Goal: Task Accomplishment & Management: Use online tool/utility

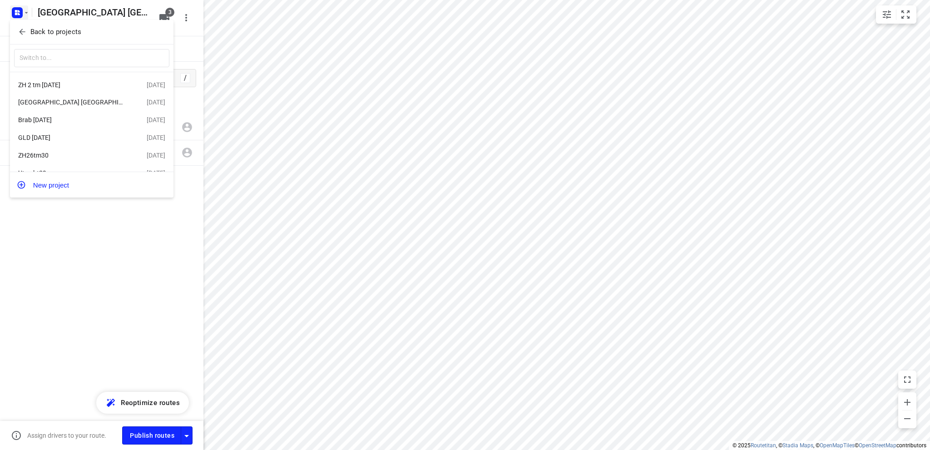
click at [56, 100] on div "[GEOGRAPHIC_DATA] [GEOGRAPHIC_DATA] [DATE]" at bounding box center [70, 102] width 104 height 7
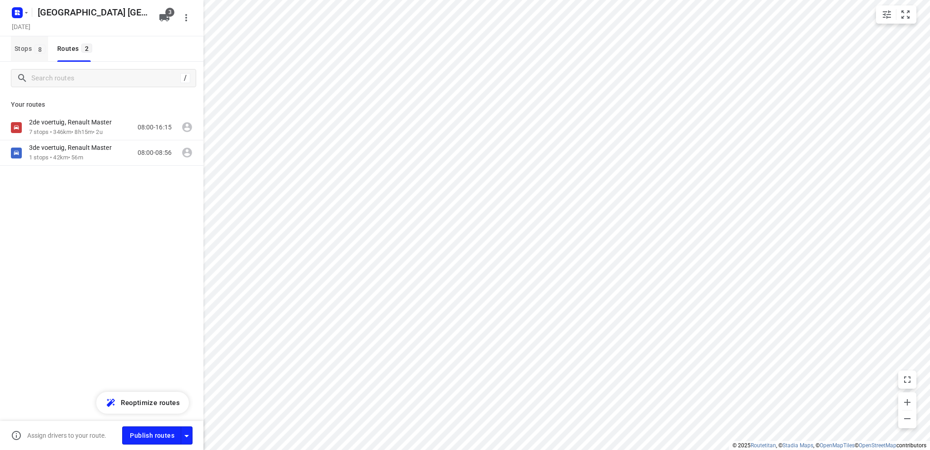
click at [24, 48] on span "Stops 8" at bounding box center [32, 48] width 34 height 11
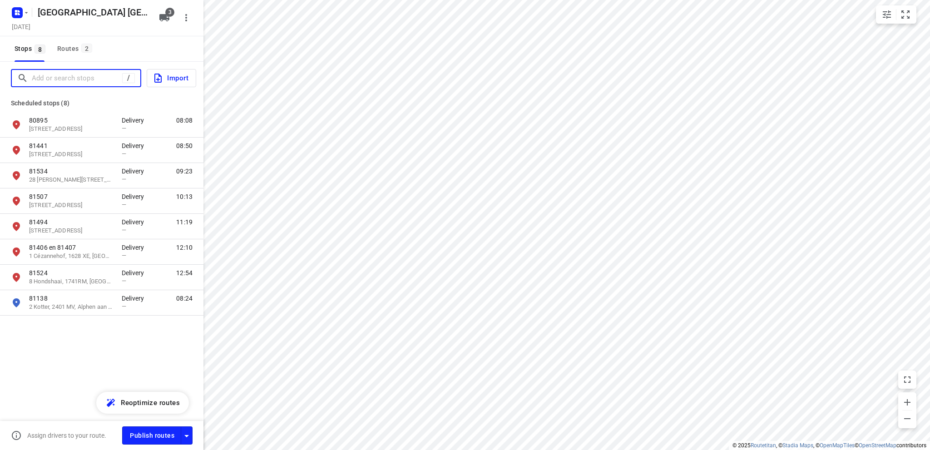
click at [51, 78] on input "Add or search stops" at bounding box center [77, 78] width 90 height 14
type input "e"
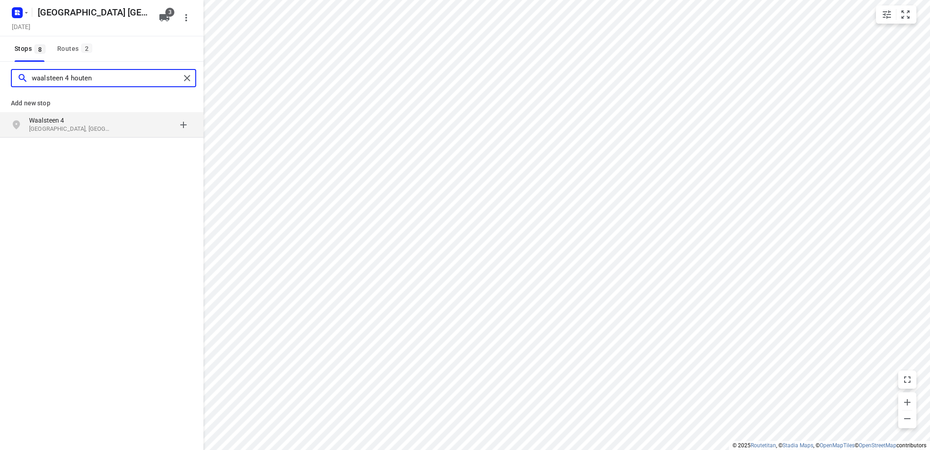
type input "waalsteen 4 houten"
click at [47, 126] on p "[GEOGRAPHIC_DATA], [GEOGRAPHIC_DATA]" at bounding box center [71, 129] width 84 height 9
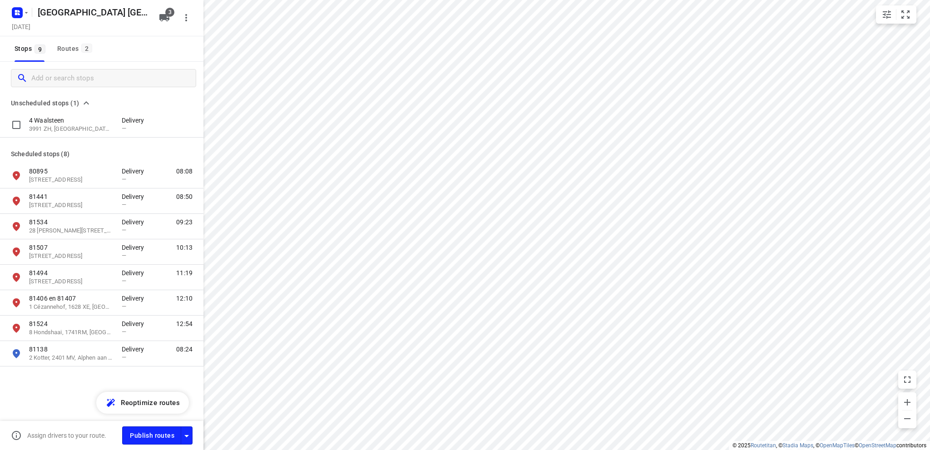
click at [47, 126] on p "3991 ZH, [GEOGRAPHIC_DATA], [GEOGRAPHIC_DATA]" at bounding box center [71, 129] width 84 height 9
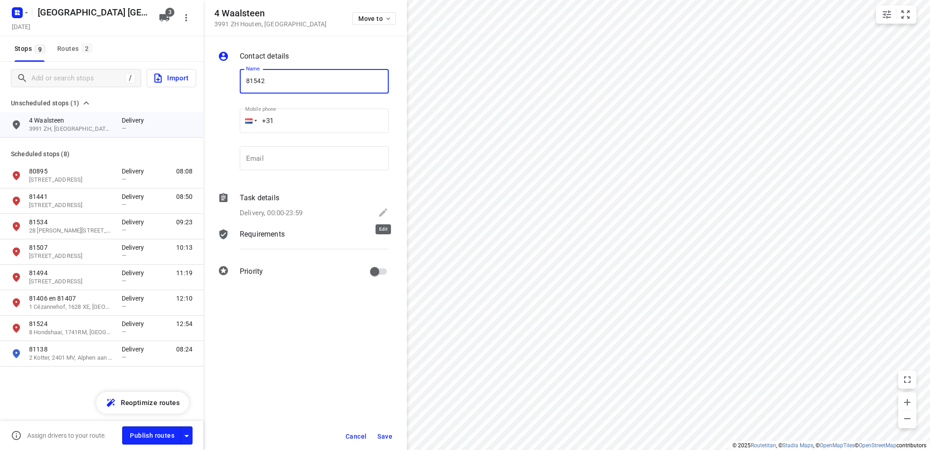
type input "81542"
click at [379, 211] on icon at bounding box center [383, 212] width 11 height 11
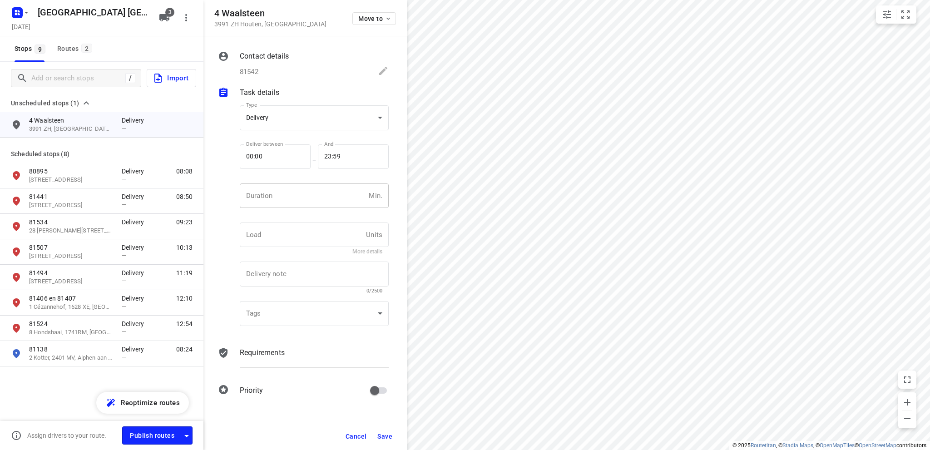
click at [296, 203] on input "number" at bounding box center [302, 195] width 125 height 25
type input "10"
click at [387, 435] on span "Save" at bounding box center [384, 436] width 15 height 7
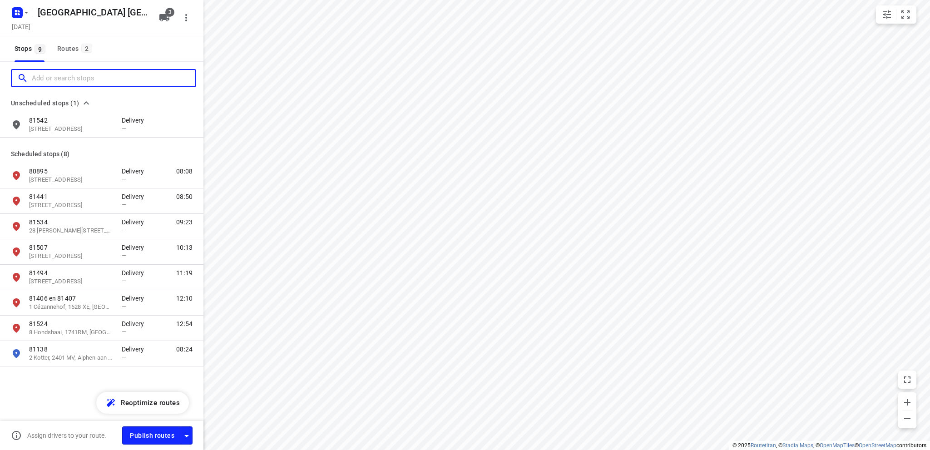
click at [54, 80] on input "Add or search stops" at bounding box center [113, 78] width 163 height 14
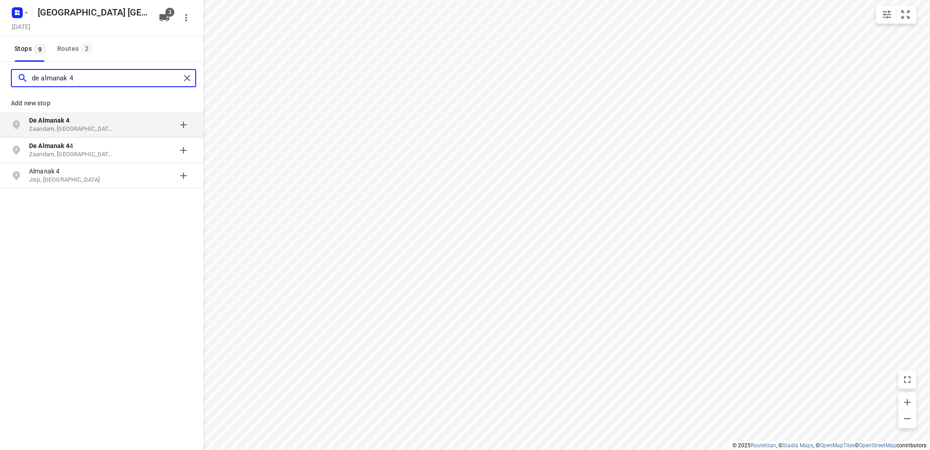
type input "de almanak 4"
click at [61, 121] on b "De Almanak 4" at bounding box center [49, 120] width 40 height 7
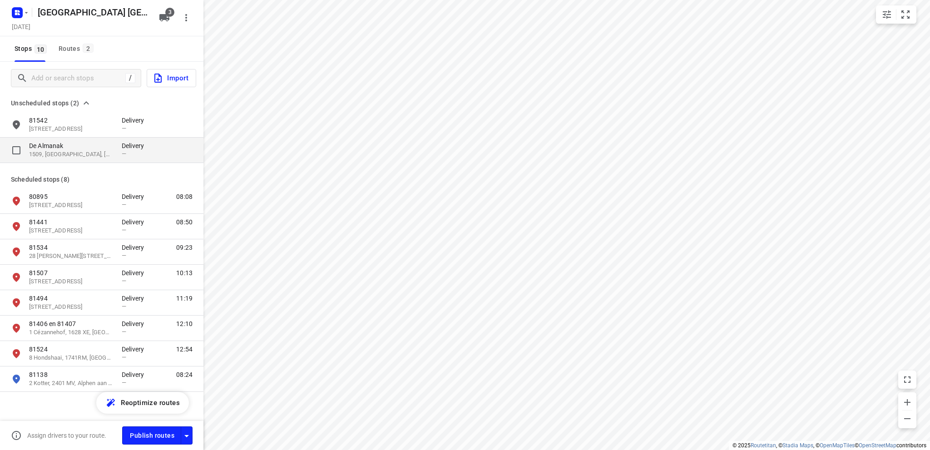
click at [64, 153] on p "1509, [GEOGRAPHIC_DATA], [GEOGRAPHIC_DATA]" at bounding box center [71, 154] width 84 height 9
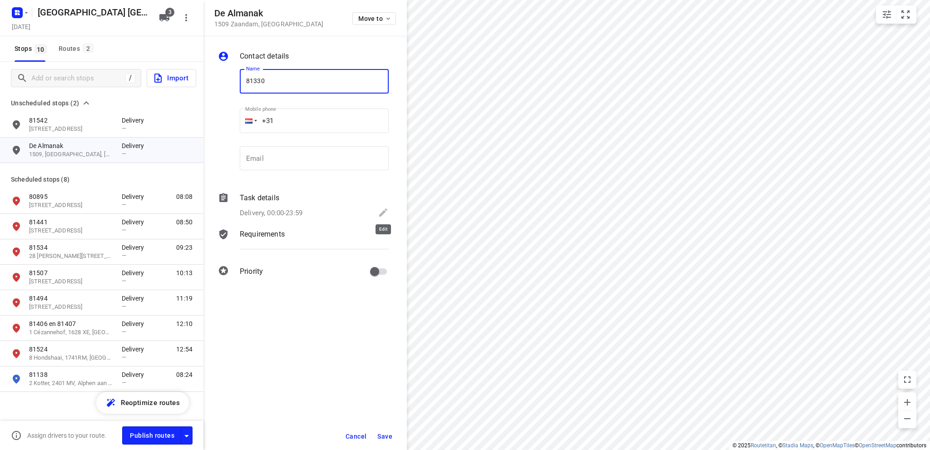
type input "81330"
click at [384, 212] on icon at bounding box center [383, 212] width 8 height 8
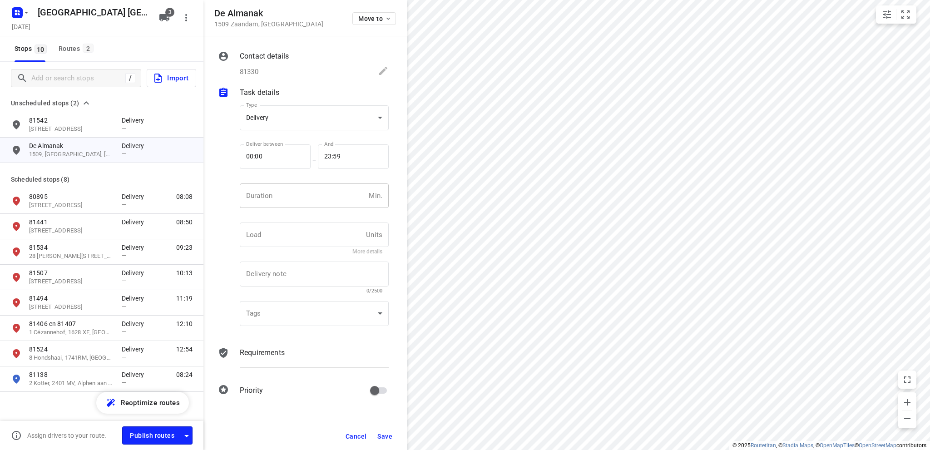
click at [265, 192] on input "number" at bounding box center [302, 195] width 125 height 25
type input "10"
click at [385, 433] on span "Save" at bounding box center [384, 436] width 15 height 7
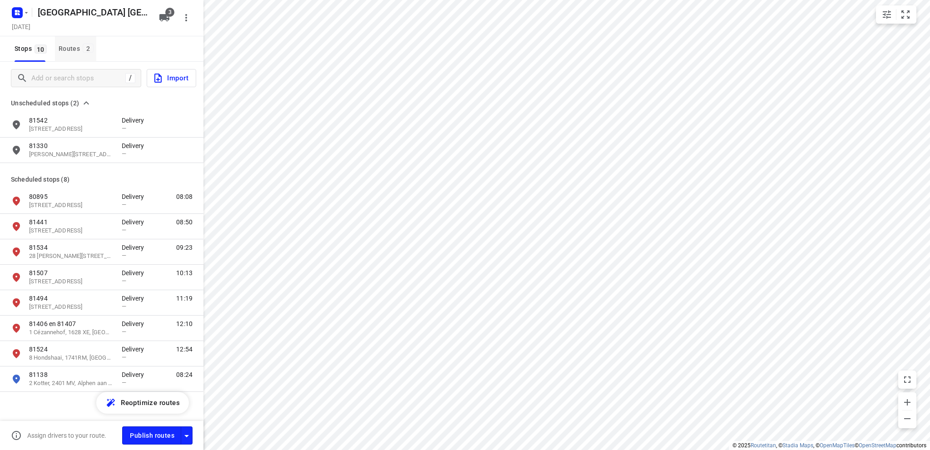
click at [65, 43] on div "Routes 2" at bounding box center [78, 48] width 38 height 11
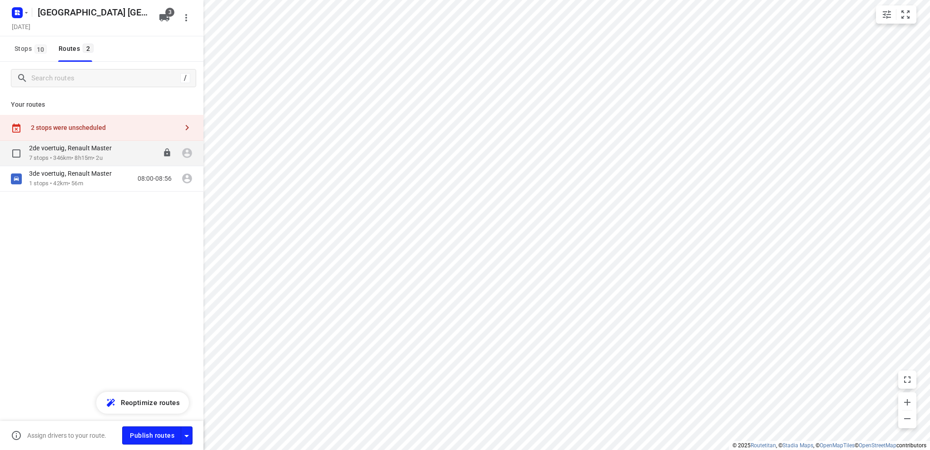
click at [65, 148] on p "2de voertuig, Renault Master" at bounding box center [73, 148] width 88 height 8
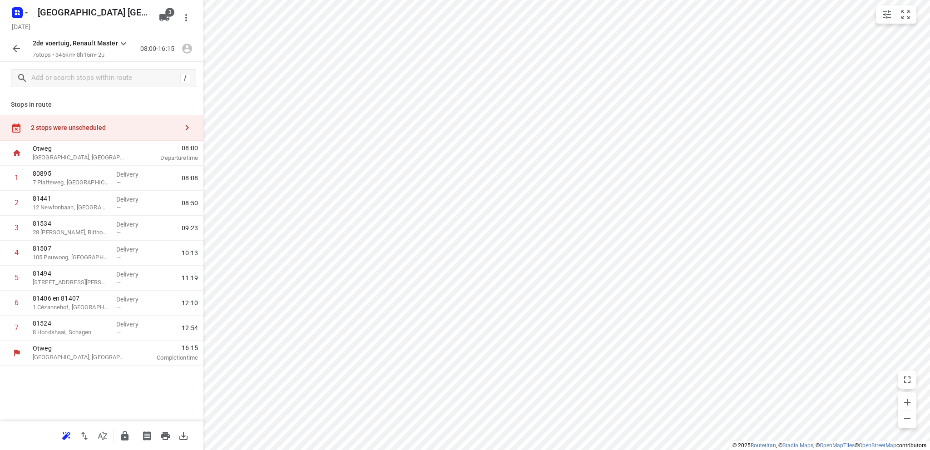
click at [55, 125] on div "2 stops were unscheduled" at bounding box center [104, 127] width 147 height 7
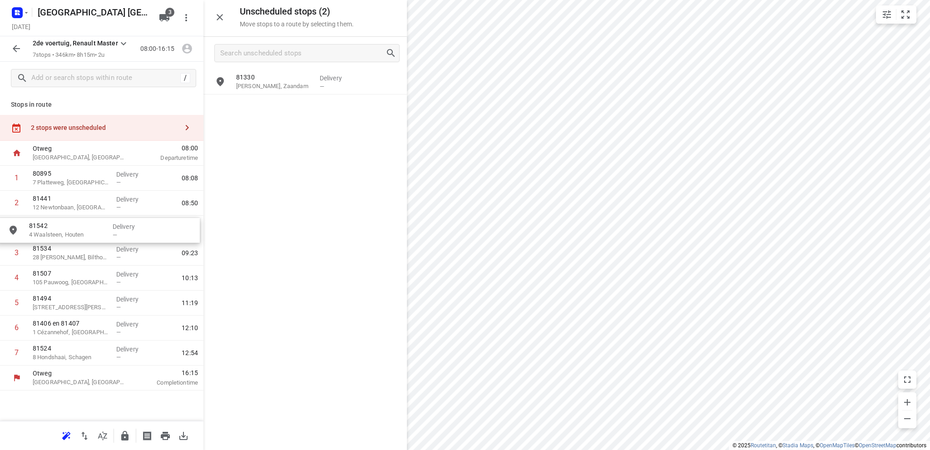
drag, startPoint x: 283, startPoint y: 84, endPoint x: 69, endPoint y: 235, distance: 261.6
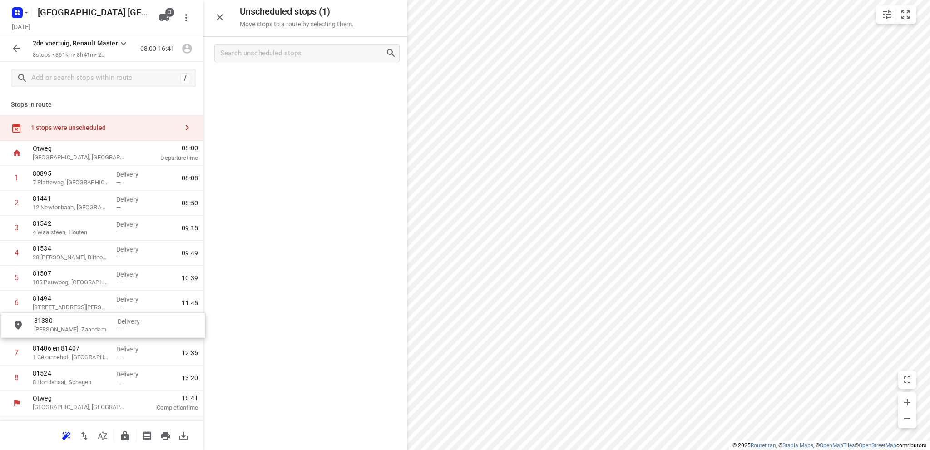
drag, startPoint x: 263, startPoint y: 89, endPoint x: 57, endPoint y: 332, distance: 318.6
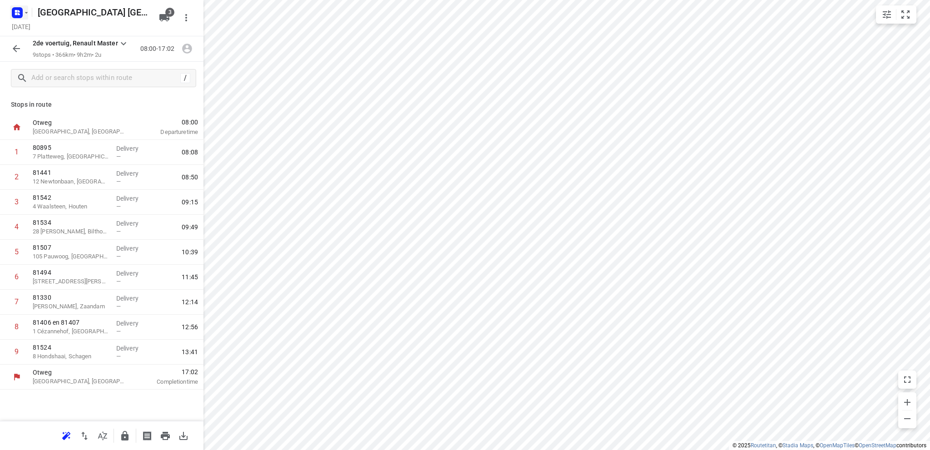
click at [15, 10] on icon "button" at bounding box center [16, 11] width 2 height 2
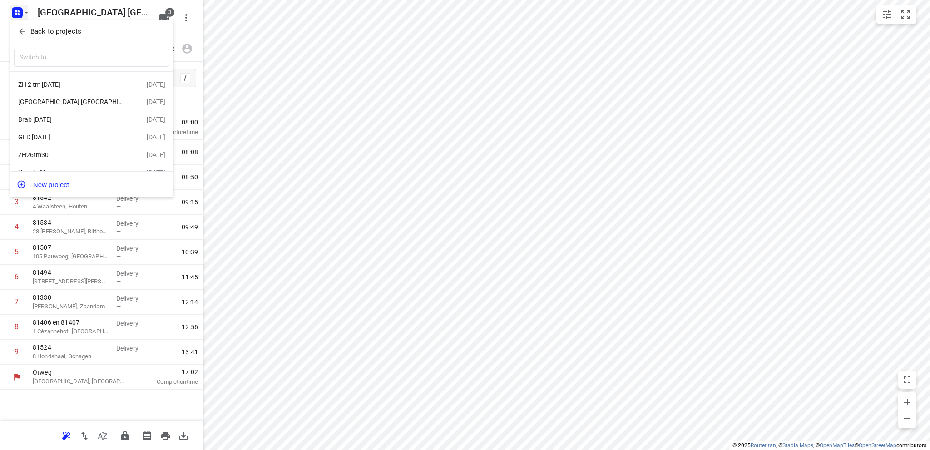
click at [53, 81] on div "ZH 2 tm [DATE]" at bounding box center [70, 84] width 104 height 7
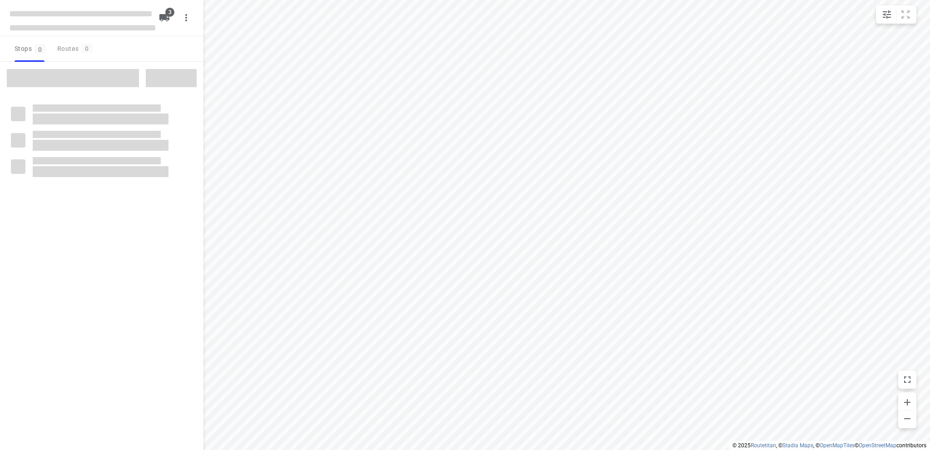
type input "distance"
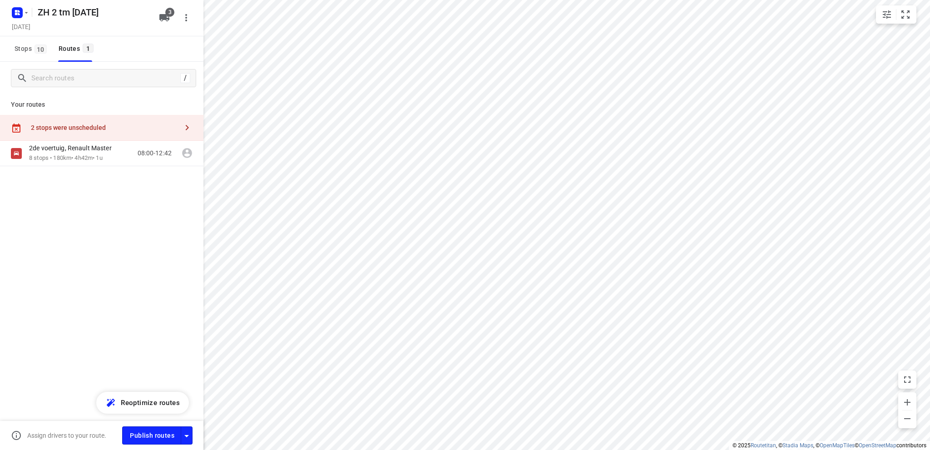
click at [42, 125] on div "2 stops were unscheduled" at bounding box center [104, 127] width 147 height 7
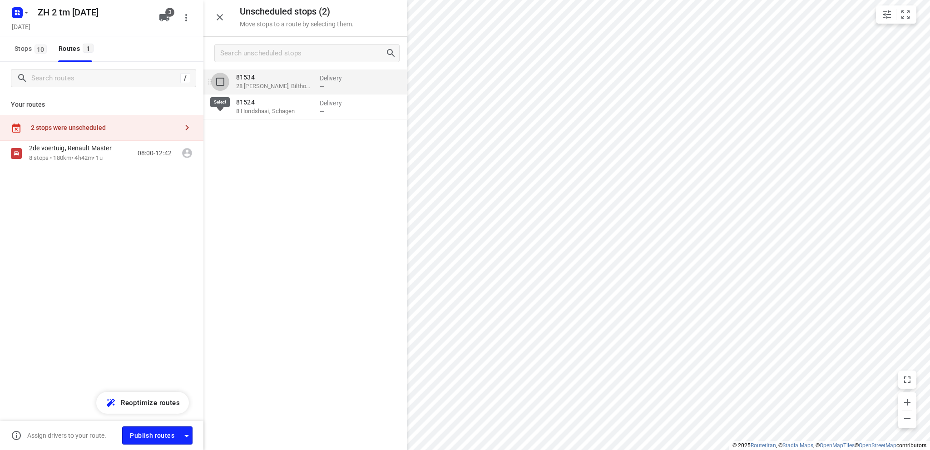
click at [220, 82] on input "grid" at bounding box center [220, 82] width 18 height 18
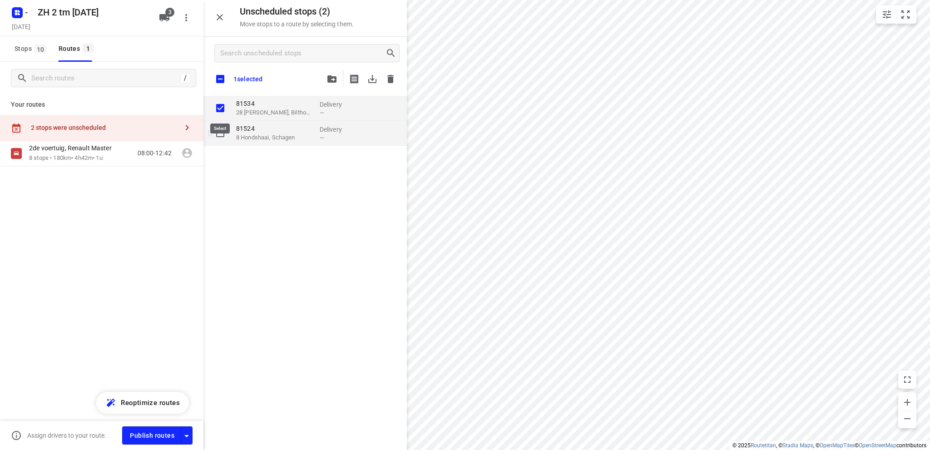
checkbox input "true"
click at [218, 131] on input "grid" at bounding box center [220, 133] width 18 height 18
checkbox input "true"
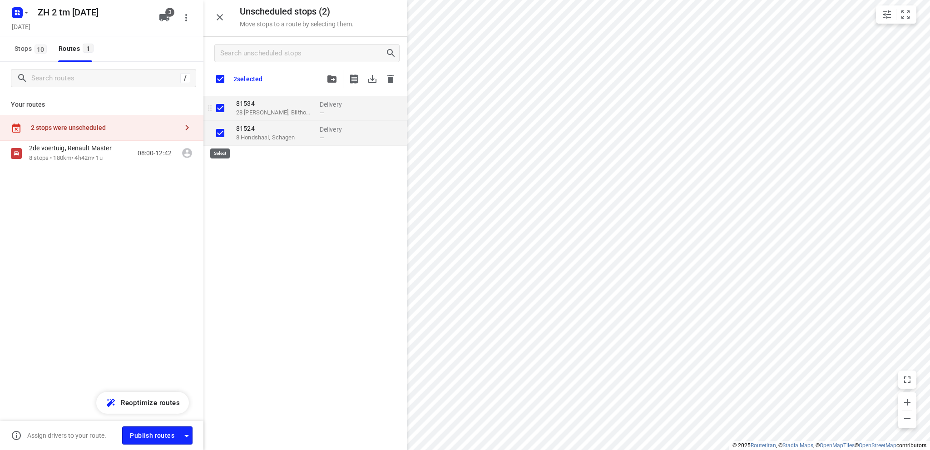
checkbox input "true"
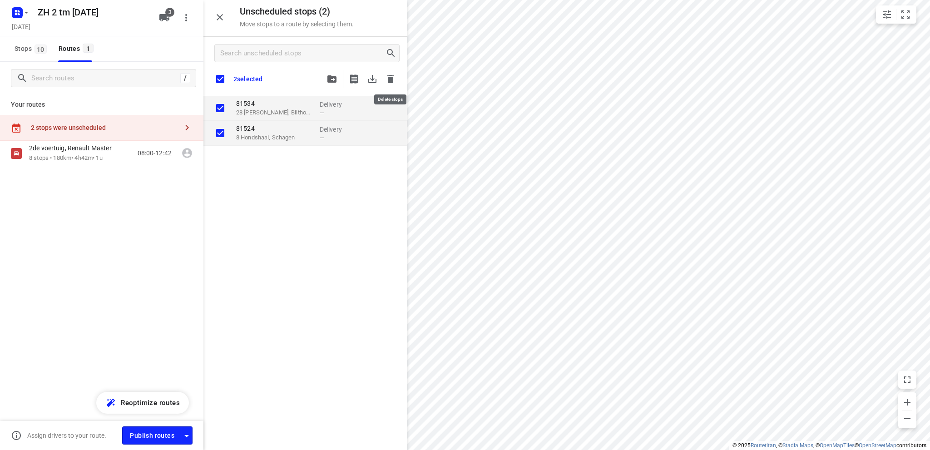
click at [390, 79] on icon "button" at bounding box center [390, 79] width 6 height 8
checkbox input "true"
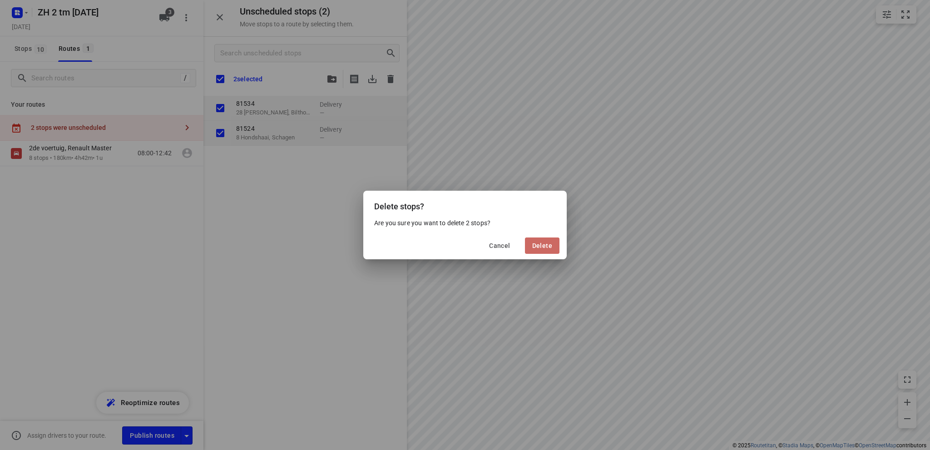
click at [546, 245] on span "Delete" at bounding box center [542, 245] width 20 height 7
checkbox input "true"
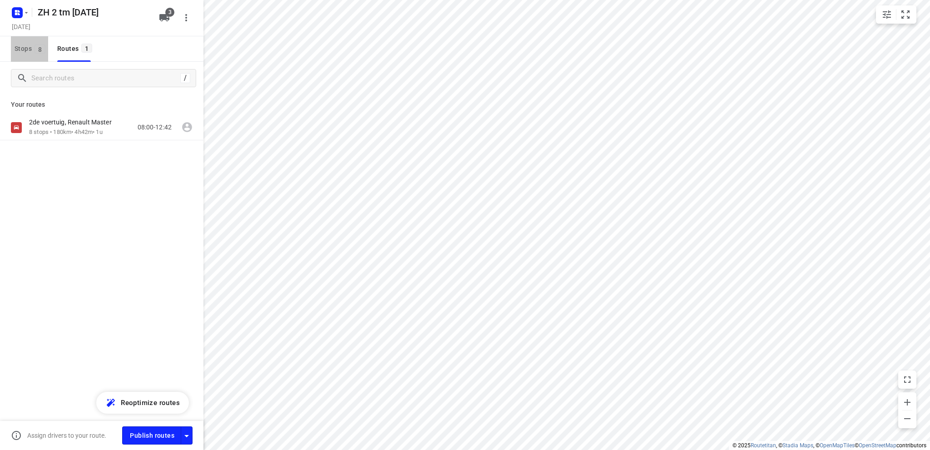
click at [24, 45] on span "Stops 8" at bounding box center [32, 48] width 34 height 11
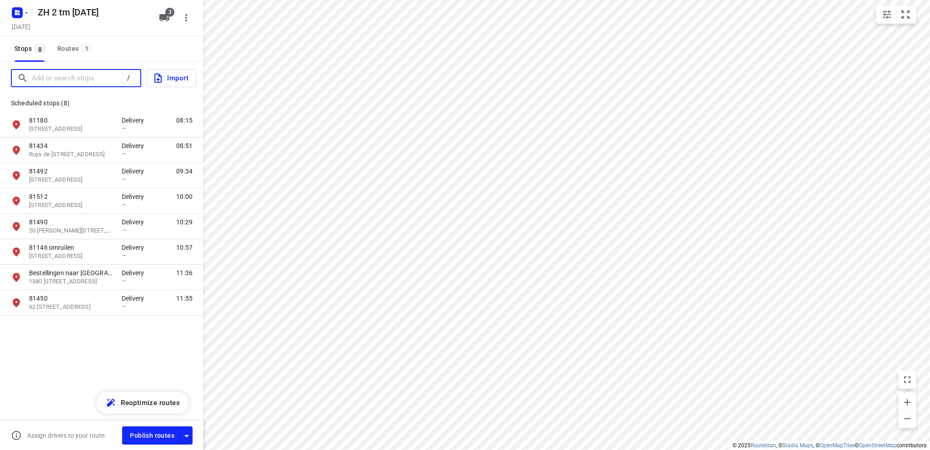
click at [62, 78] on input "Add or search stops" at bounding box center [77, 78] width 90 height 14
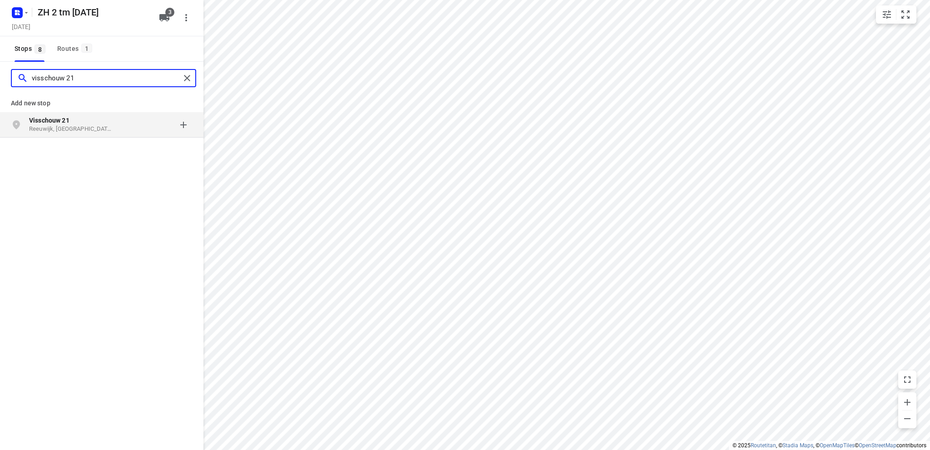
type input "visschouw 21"
click at [54, 121] on b "Visschouw 21" at bounding box center [49, 120] width 40 height 7
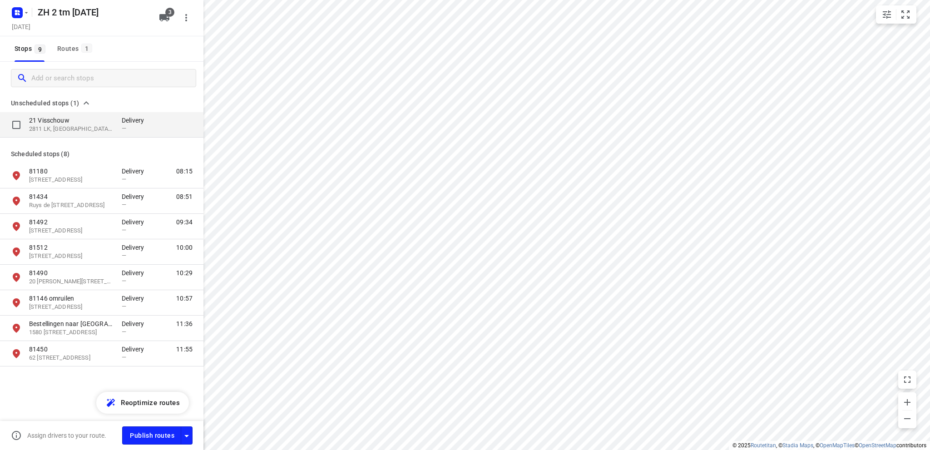
click at [64, 127] on p "2811 LK, [GEOGRAPHIC_DATA], [GEOGRAPHIC_DATA]" at bounding box center [71, 129] width 84 height 9
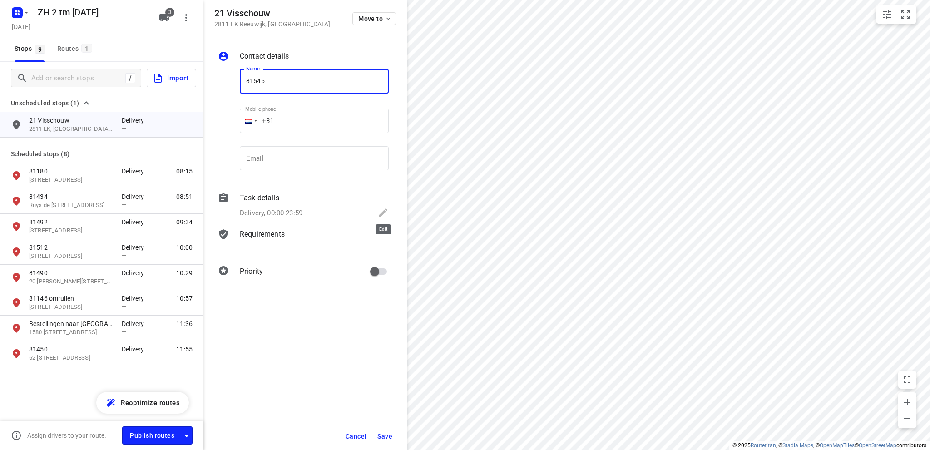
type input "81545"
click at [380, 212] on icon at bounding box center [383, 212] width 11 height 11
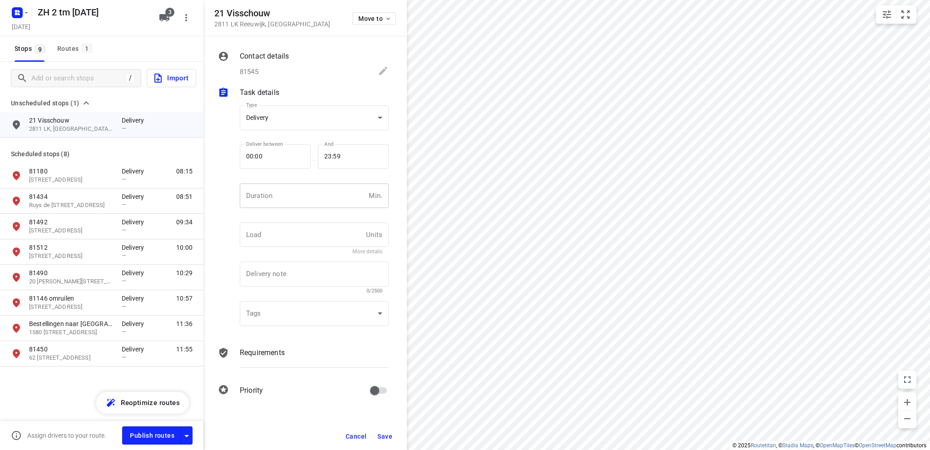
click at [256, 198] on input "number" at bounding box center [302, 195] width 125 height 25
type input "10"
click at [390, 435] on span "Save" at bounding box center [384, 436] width 15 height 7
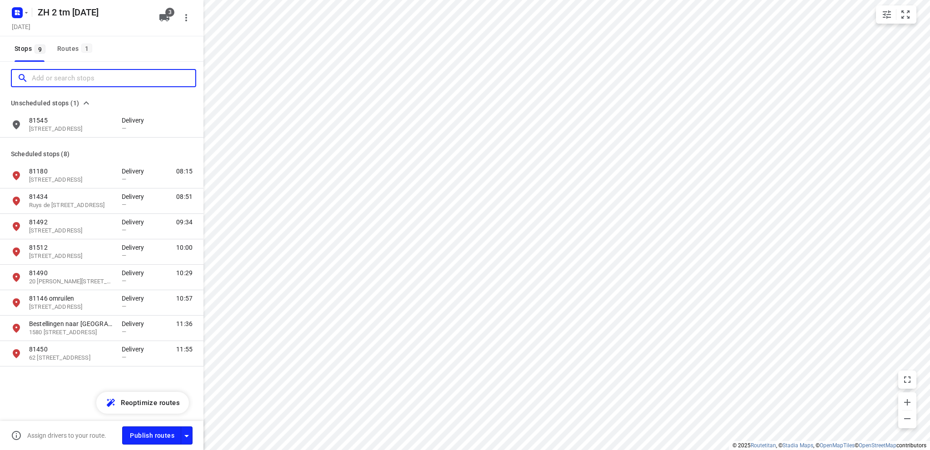
click at [94, 76] on input "Add or search stops" at bounding box center [113, 78] width 163 height 14
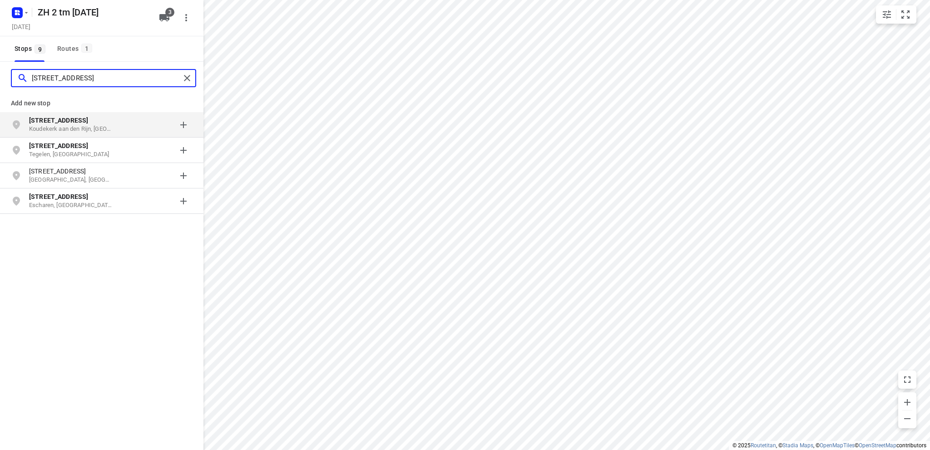
type input "[STREET_ADDRESS]"
click at [87, 124] on p "[STREET_ADDRESS]" at bounding box center [71, 120] width 84 height 9
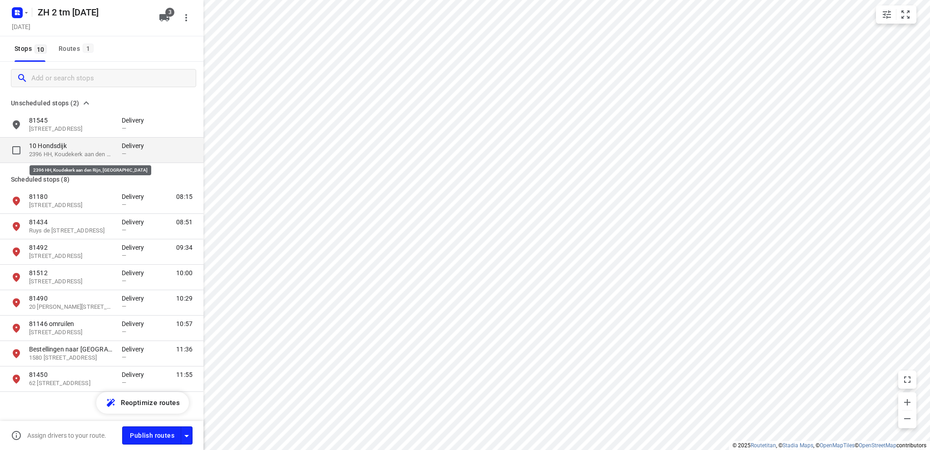
click at [78, 150] on p "2396 HH, Koudekerk aan den Rijn, [GEOGRAPHIC_DATA]" at bounding box center [71, 154] width 84 height 9
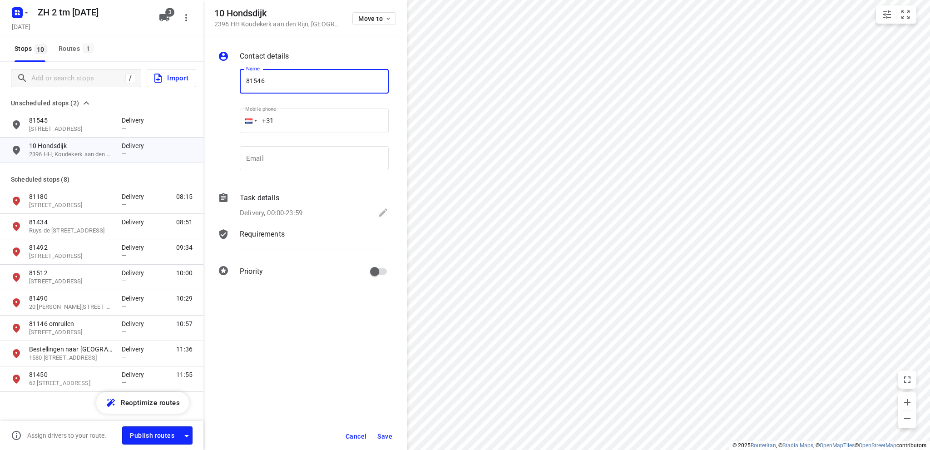
type input "81546"
click at [379, 213] on icon at bounding box center [383, 212] width 11 height 11
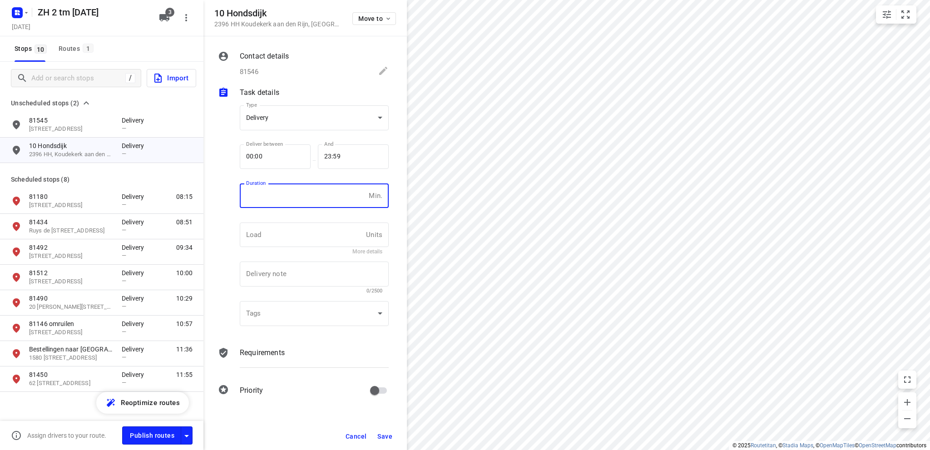
click at [272, 195] on input "number" at bounding box center [302, 195] width 125 height 25
type input "10"
click at [384, 434] on span "Save" at bounding box center [384, 436] width 15 height 7
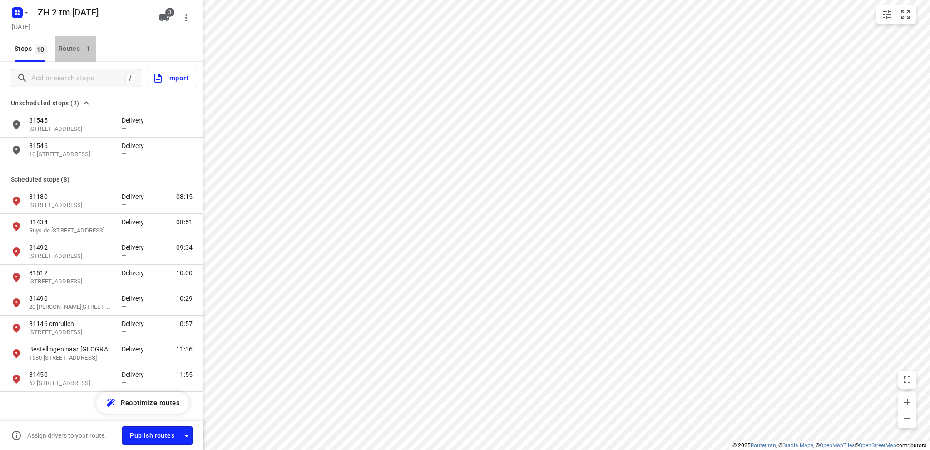
click at [68, 47] on div "Routes 1" at bounding box center [78, 48] width 38 height 11
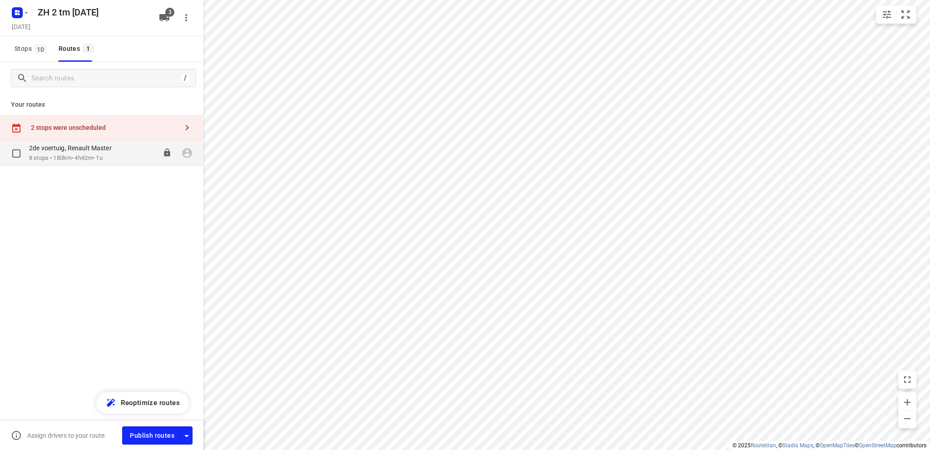
click at [67, 154] on p "8 stops • 180km • 4h42m • 1u" at bounding box center [75, 158] width 92 height 9
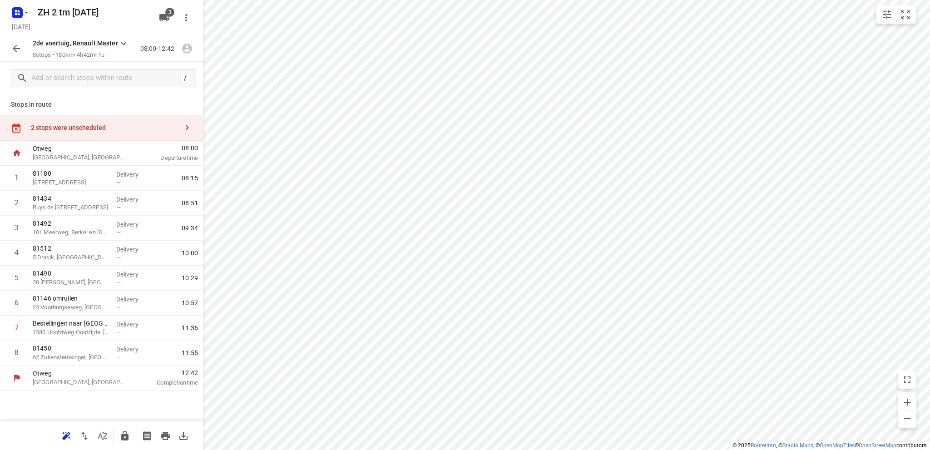
click at [76, 133] on div "2 stops were unscheduled" at bounding box center [101, 128] width 203 height 26
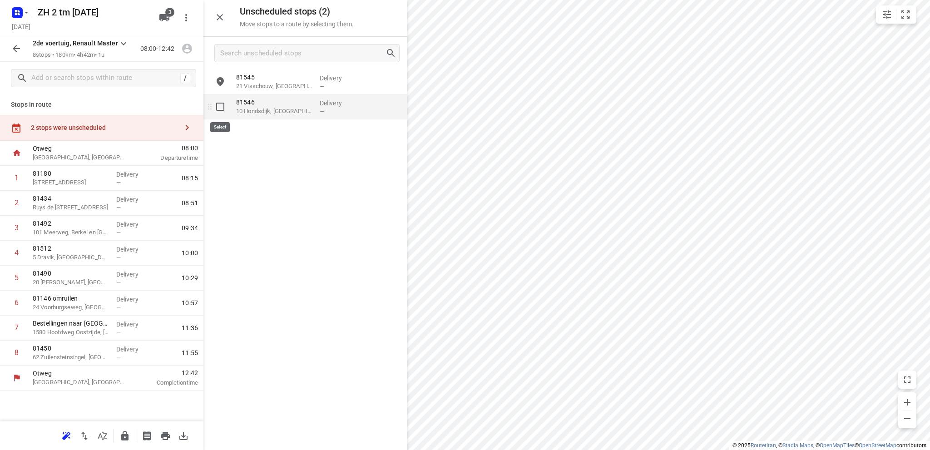
click at [219, 105] on input "grid" at bounding box center [220, 107] width 18 height 18
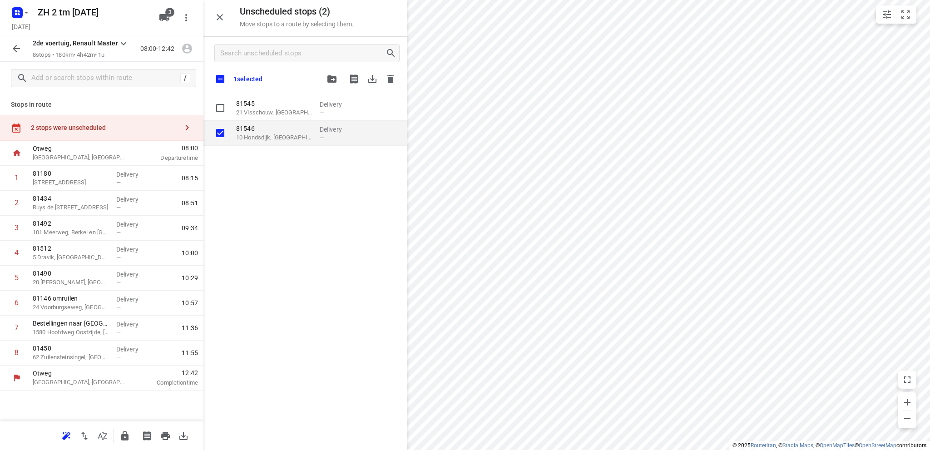
checkbox input "true"
click at [335, 77] on icon "button" at bounding box center [331, 78] width 9 height 7
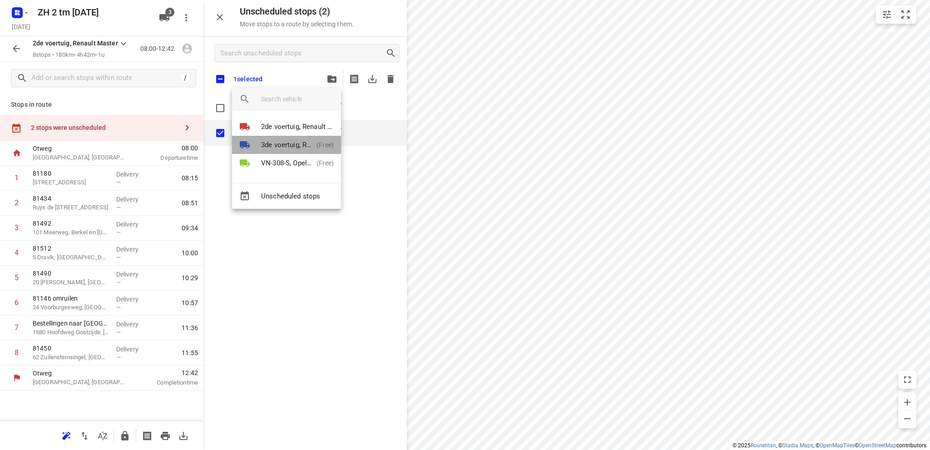
click at [300, 140] on p "3de voertuig, Renault Master" at bounding box center [287, 145] width 52 height 10
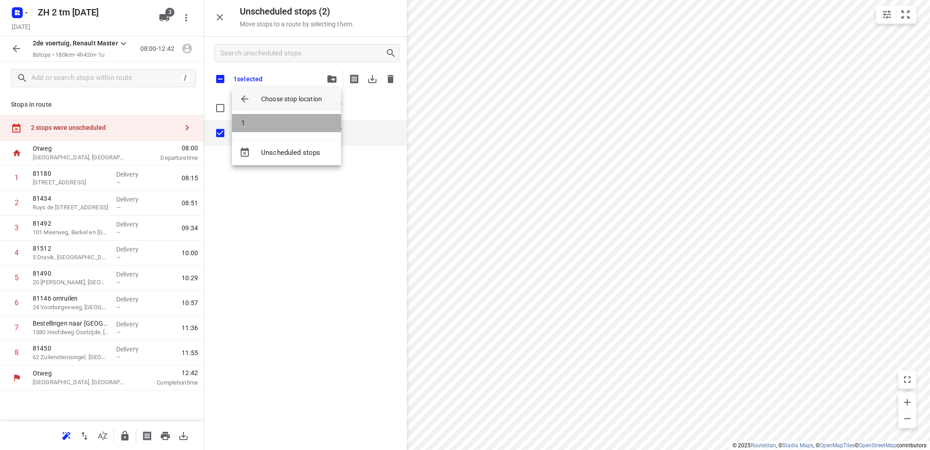
click at [291, 125] on li "1" at bounding box center [286, 123] width 109 height 18
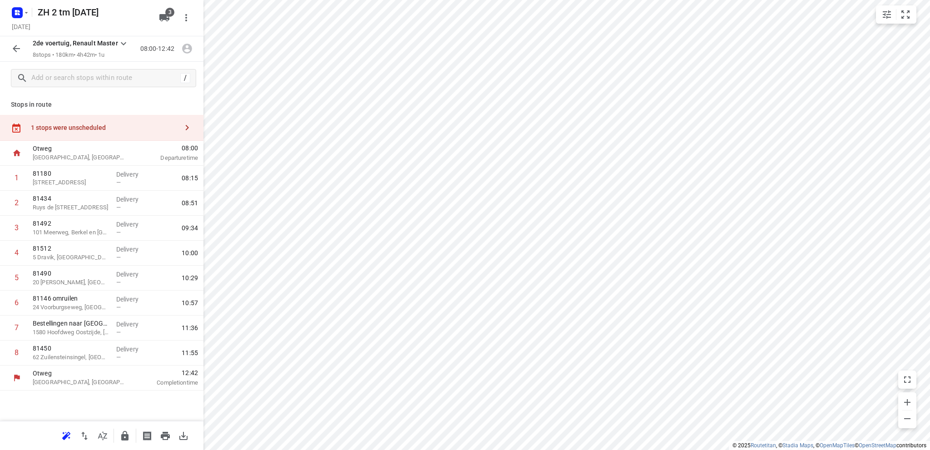
click at [57, 130] on div "1 stops were unscheduled" at bounding box center [104, 127] width 147 height 7
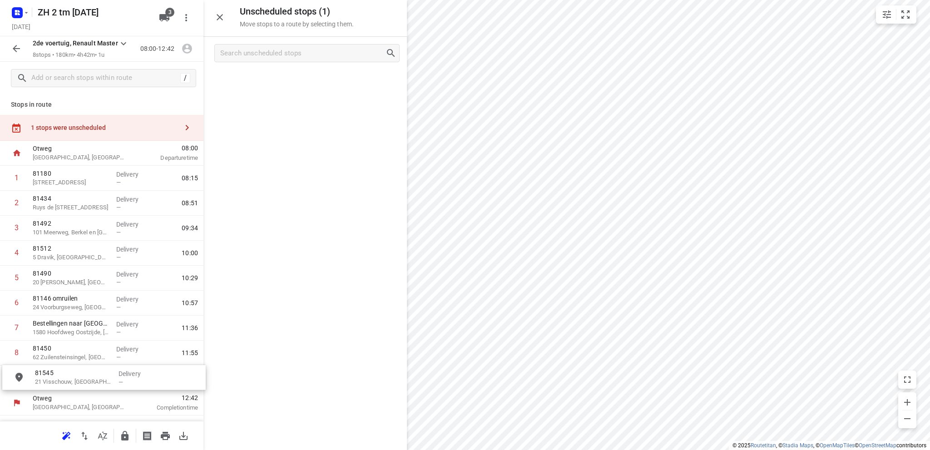
drag, startPoint x: 274, startPoint y: 85, endPoint x: 70, endPoint y: 384, distance: 362.2
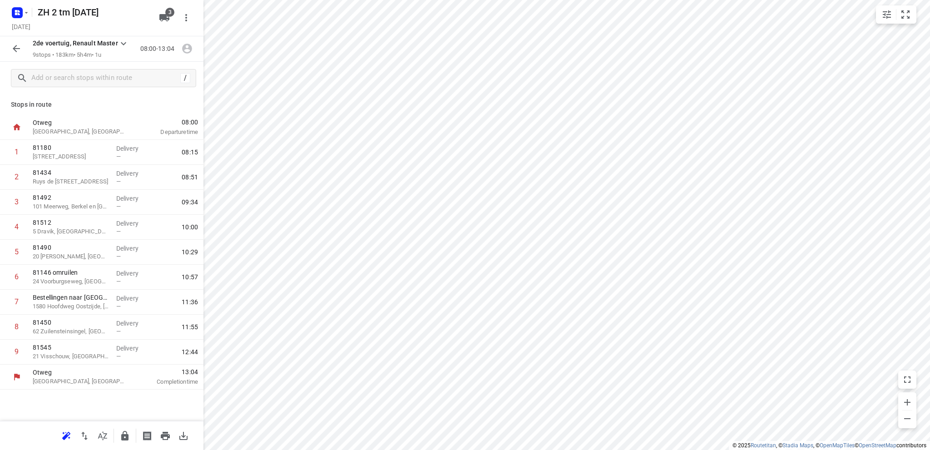
click at [15, 45] on icon "button" at bounding box center [16, 48] width 11 height 11
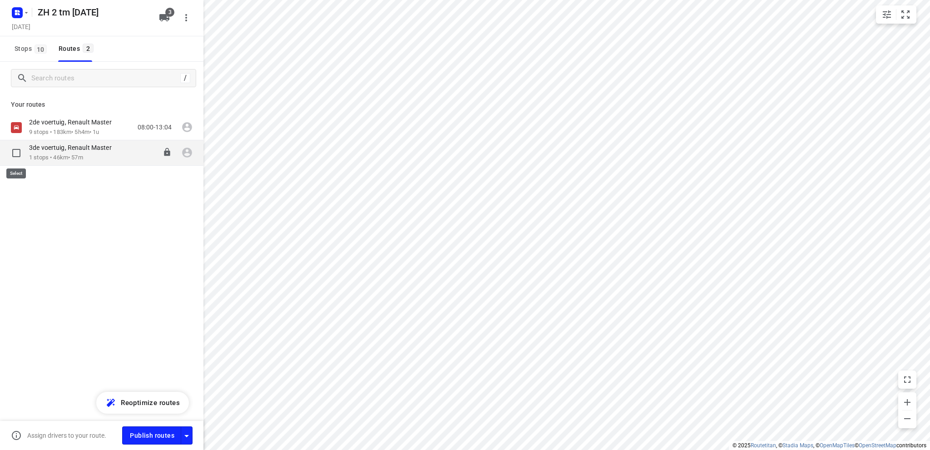
click at [16, 153] on input "checkbox" at bounding box center [16, 153] width 18 height 18
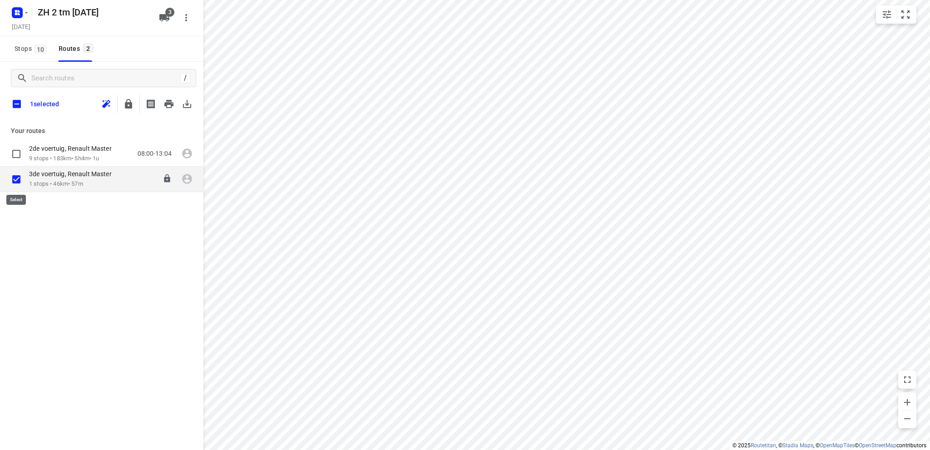
checkbox input "true"
click at [168, 100] on icon "button" at bounding box center [168, 104] width 9 height 8
click at [17, 178] on input "checkbox" at bounding box center [16, 179] width 18 height 18
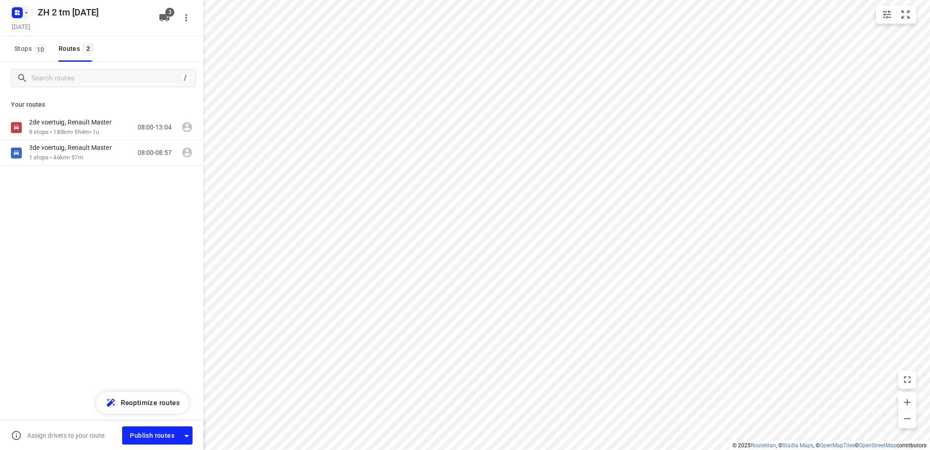
click at [17, 10] on icon "button" at bounding box center [16, 11] width 2 height 2
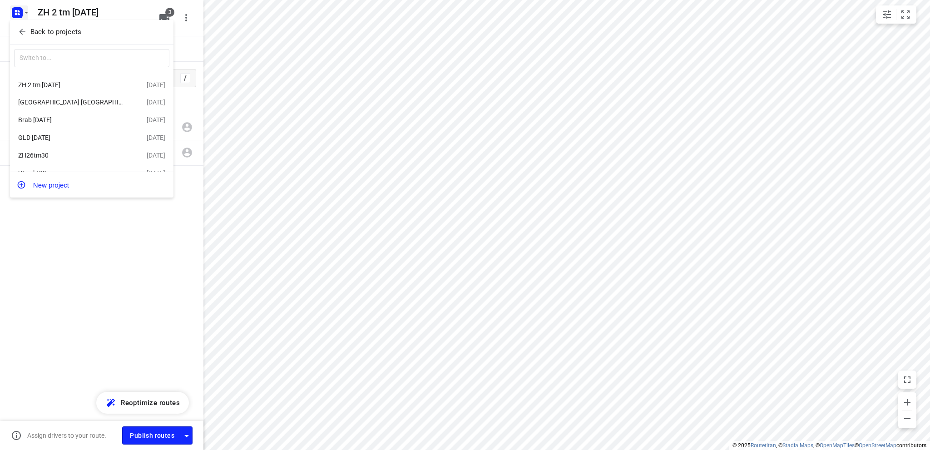
click at [53, 116] on div "Brab [DATE]" at bounding box center [82, 119] width 128 height 11
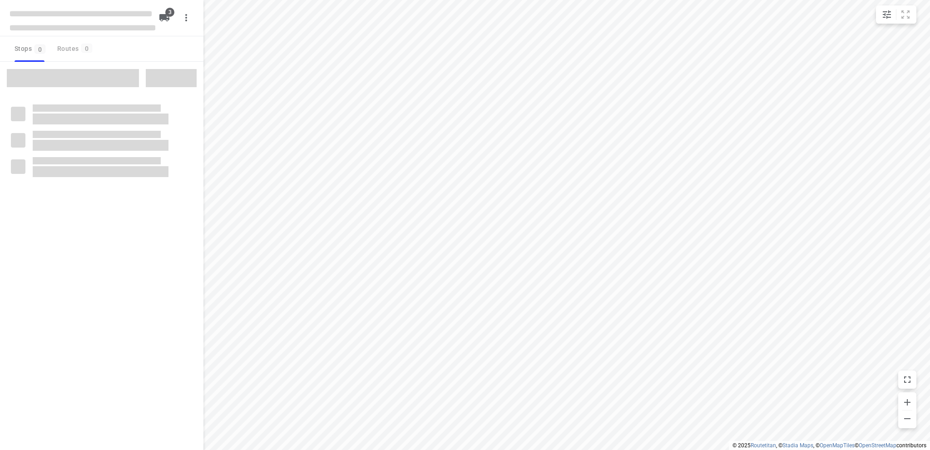
type input "distance"
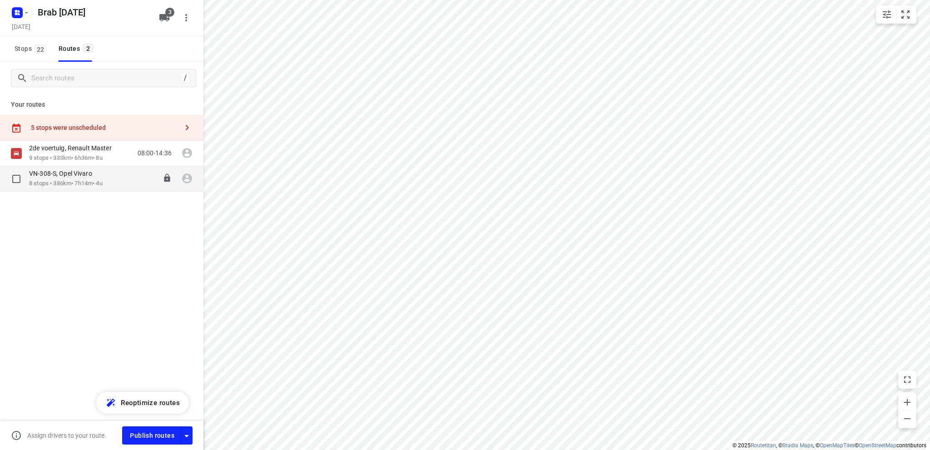
click at [76, 176] on p "VN-308-S, Opel Vivaro" at bounding box center [63, 173] width 69 height 8
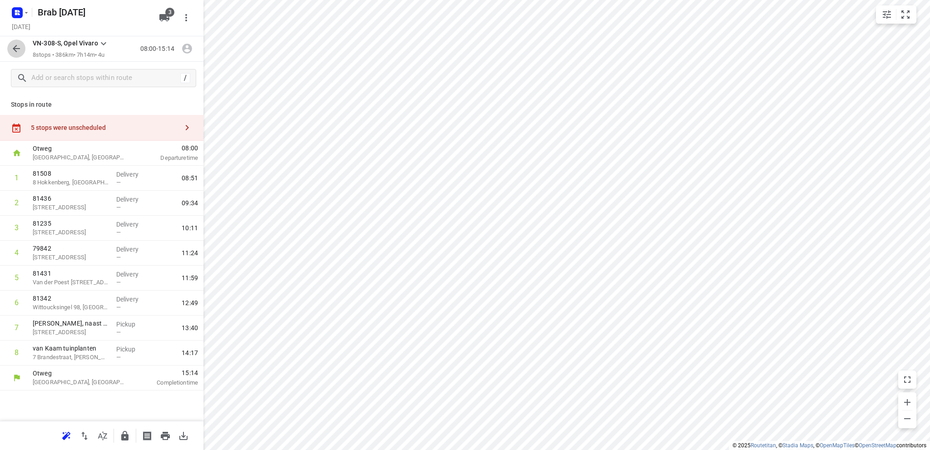
click at [15, 48] on icon "button" at bounding box center [16, 48] width 11 height 11
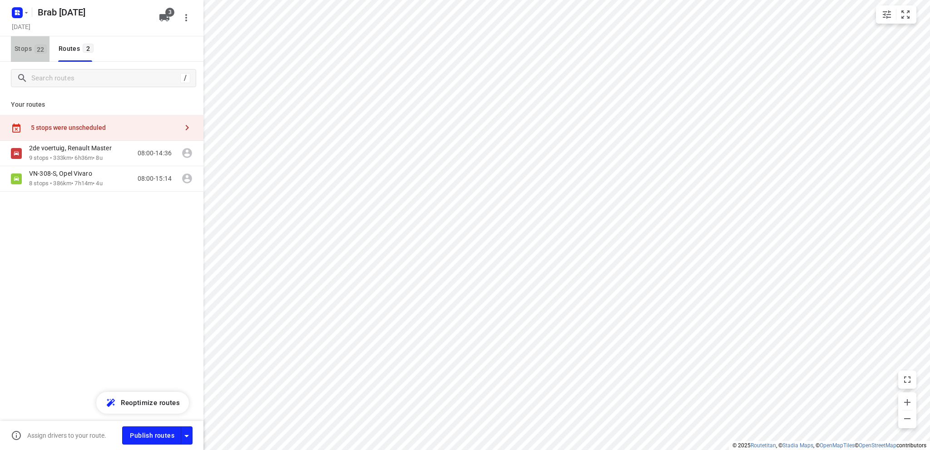
click at [15, 48] on span "Stops 22" at bounding box center [32, 48] width 35 height 11
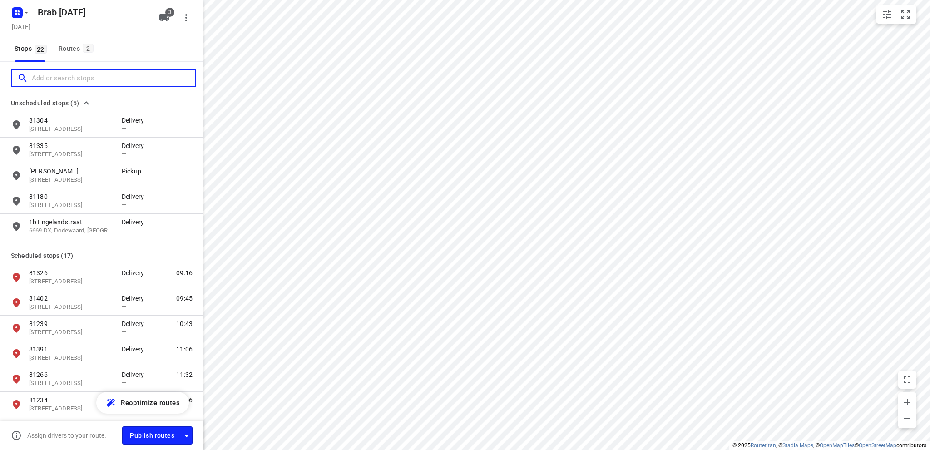
click at [39, 72] on input "Add or search stops" at bounding box center [113, 78] width 163 height 14
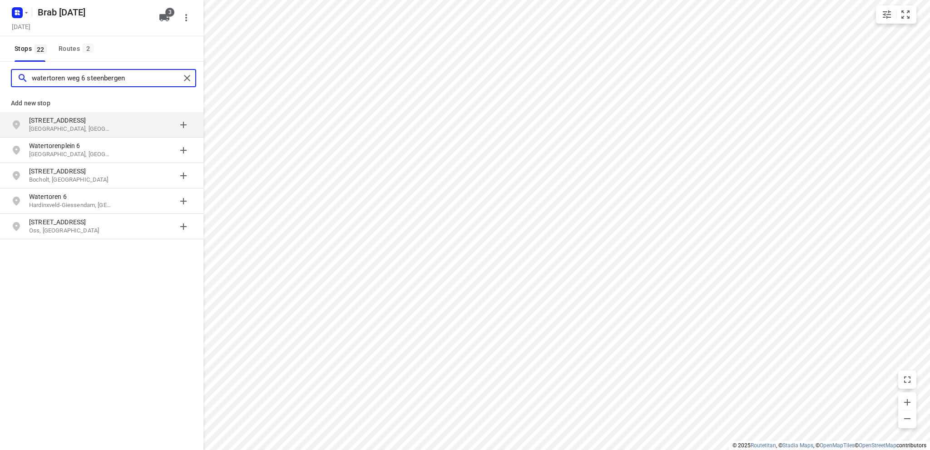
type input "watertoren weg 6 steenbergen"
click at [60, 125] on p "[GEOGRAPHIC_DATA], [GEOGRAPHIC_DATA]" at bounding box center [71, 129] width 84 height 9
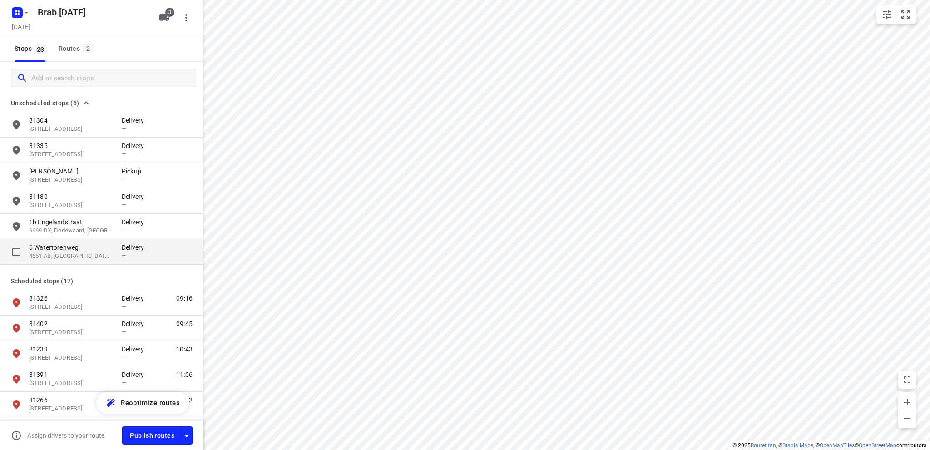
click at [74, 250] on p "6 Watertorenweg" at bounding box center [71, 247] width 84 height 9
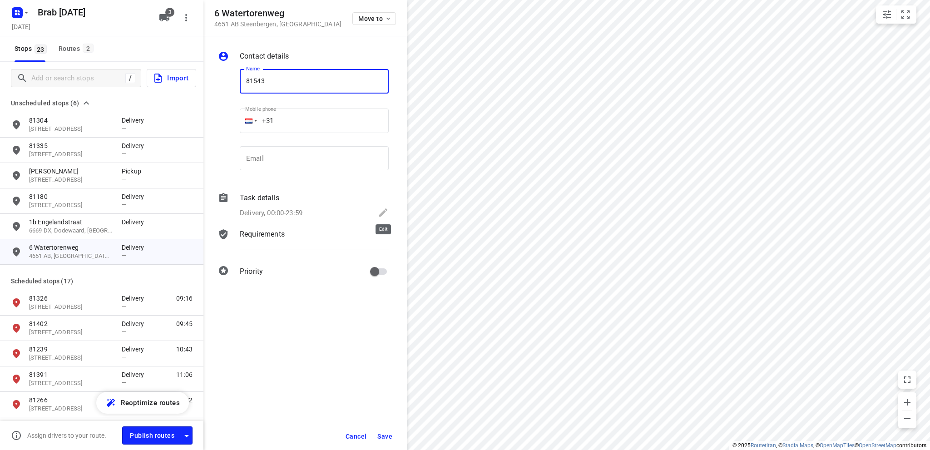
type input "81543"
click at [383, 210] on icon at bounding box center [383, 212] width 11 height 11
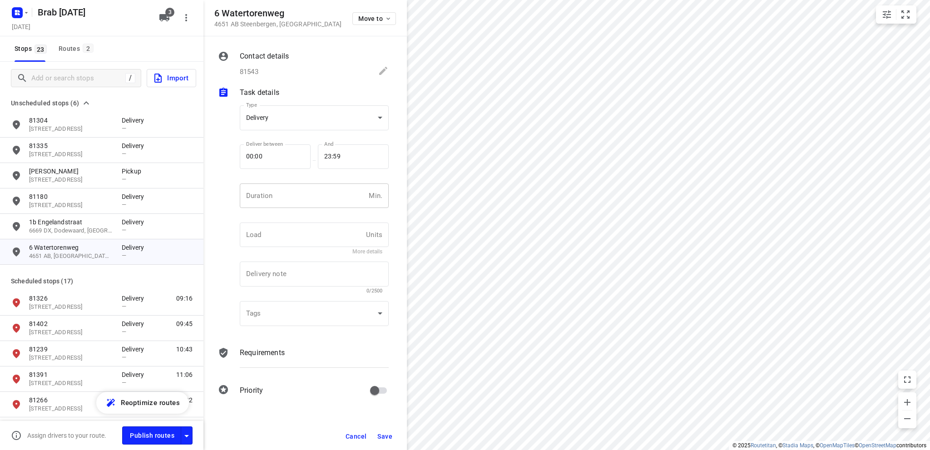
click at [251, 197] on input "number" at bounding box center [302, 195] width 125 height 25
type input "10"
click at [385, 435] on span "Save" at bounding box center [384, 436] width 15 height 7
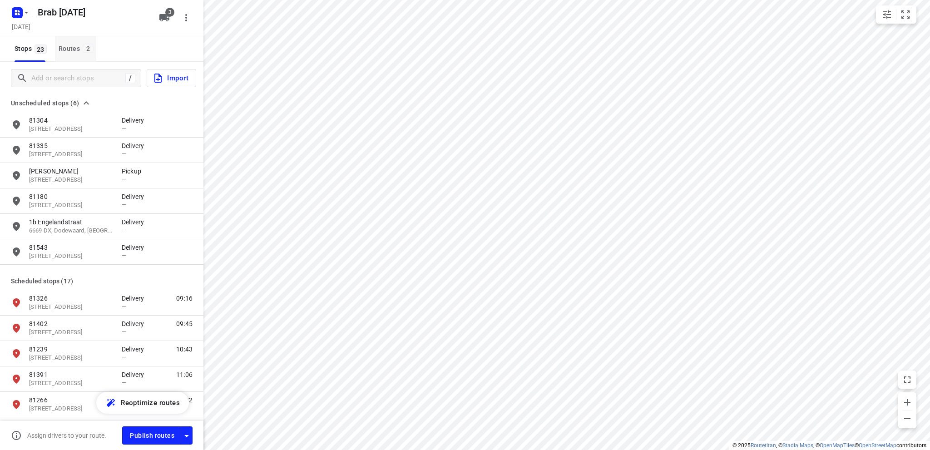
click at [68, 42] on button "Routes 2" at bounding box center [75, 48] width 41 height 25
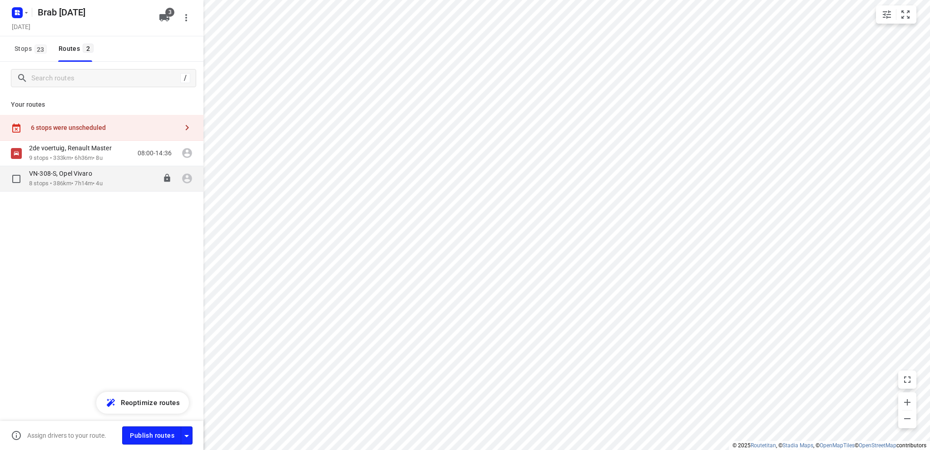
click at [77, 170] on p "VN-308-S, Opel Vivaro" at bounding box center [63, 173] width 69 height 8
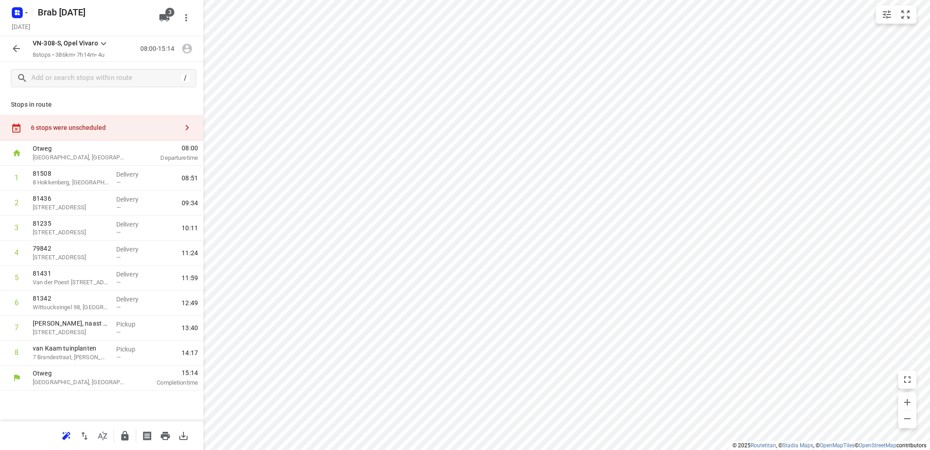
click at [79, 128] on div "6 stops were unscheduled" at bounding box center [104, 127] width 147 height 7
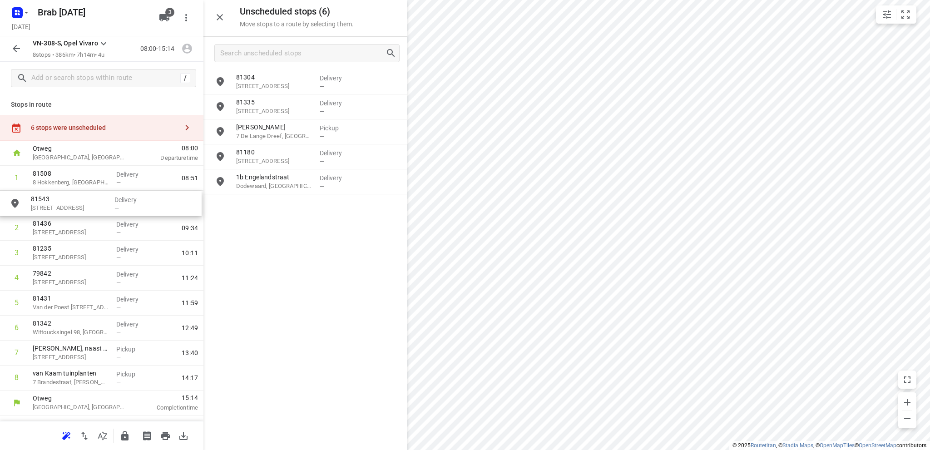
drag, startPoint x: 252, startPoint y: 210, endPoint x: 45, endPoint y: 207, distance: 207.5
